Goal: Information Seeking & Learning: Learn about a topic

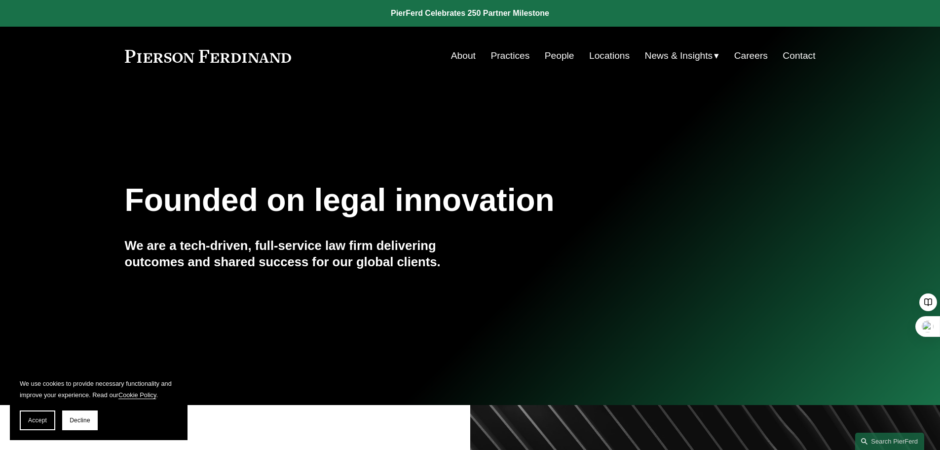
click at [564, 51] on link "People" at bounding box center [560, 55] width 30 height 19
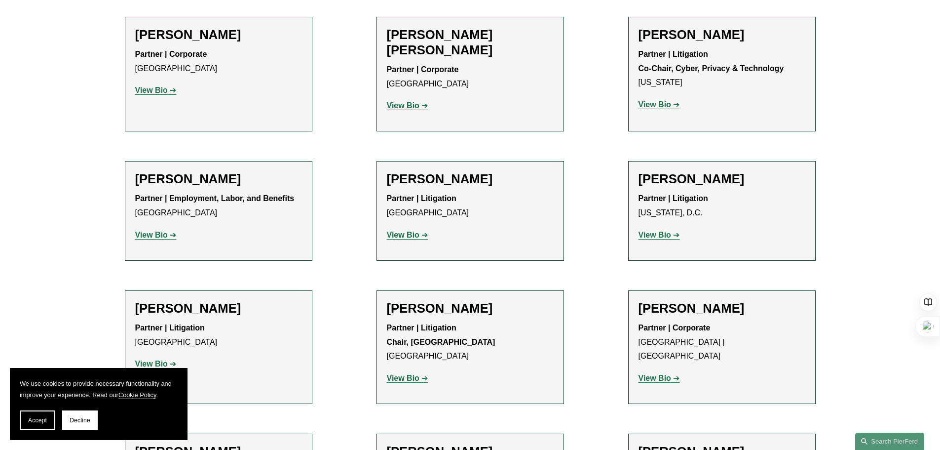
scroll to position [9626, 0]
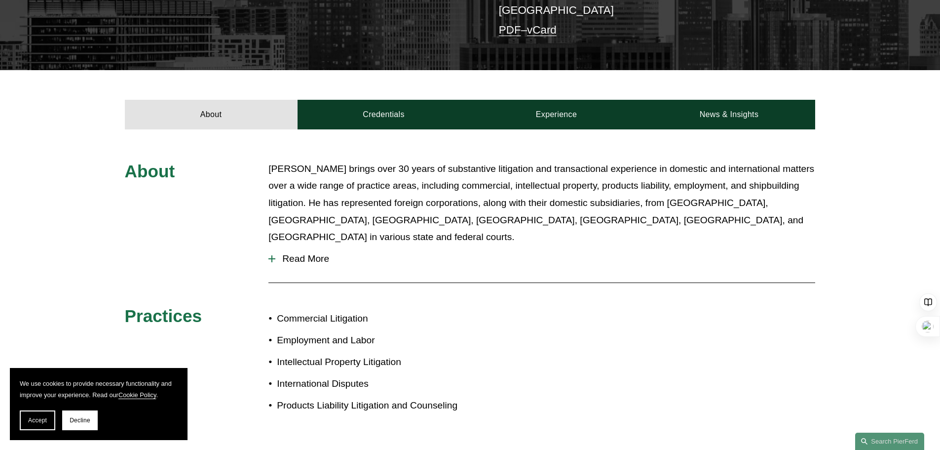
scroll to position [296, 0]
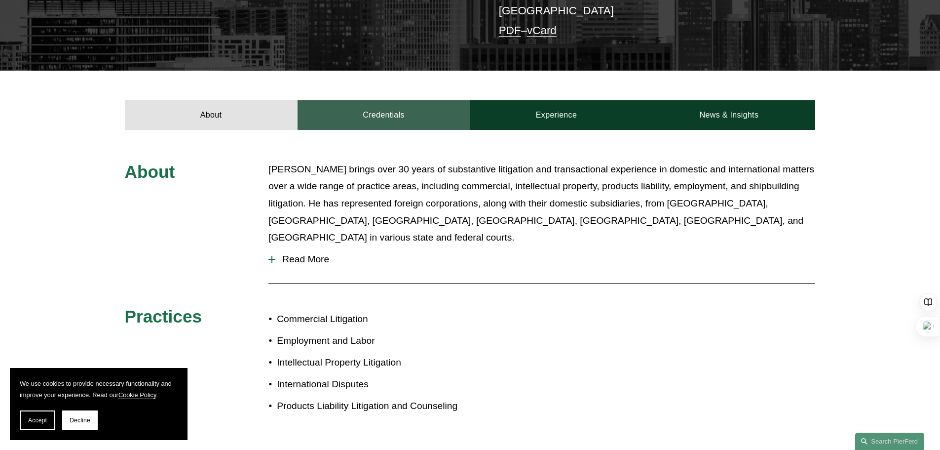
click at [408, 102] on link "Credentials" at bounding box center [384, 115] width 173 height 30
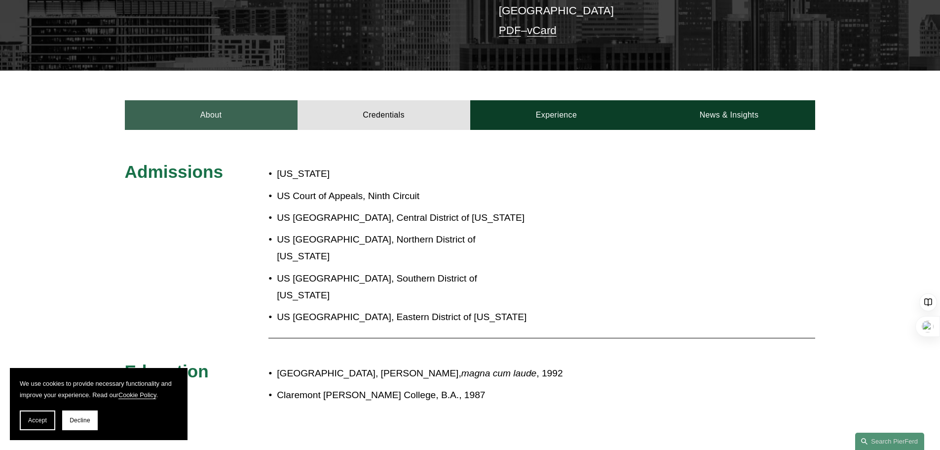
click at [220, 100] on link "About" at bounding box center [211, 115] width 173 height 30
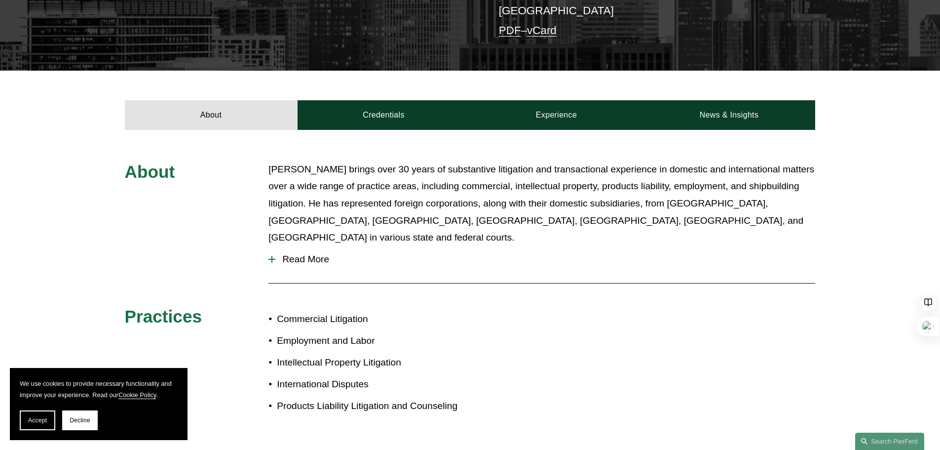
click at [432, 246] on button "Read More" at bounding box center [542, 259] width 547 height 26
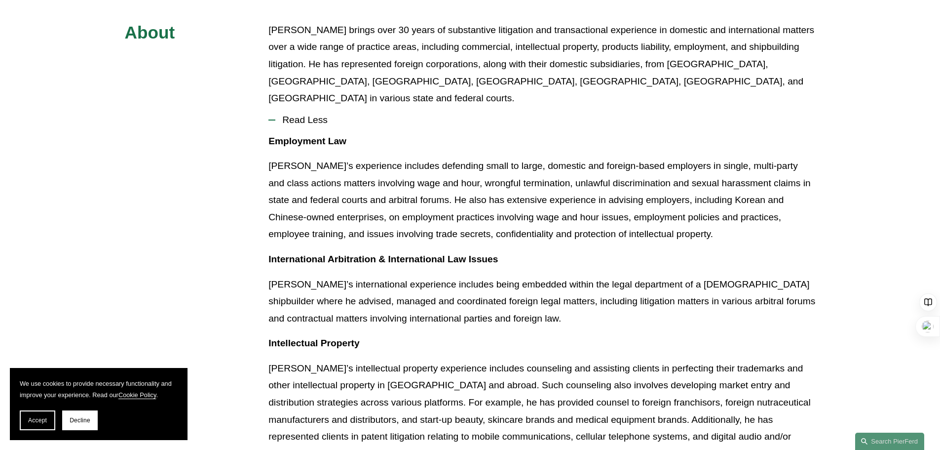
scroll to position [407, 0]
